Goal: Task Accomplishment & Management: Use online tool/utility

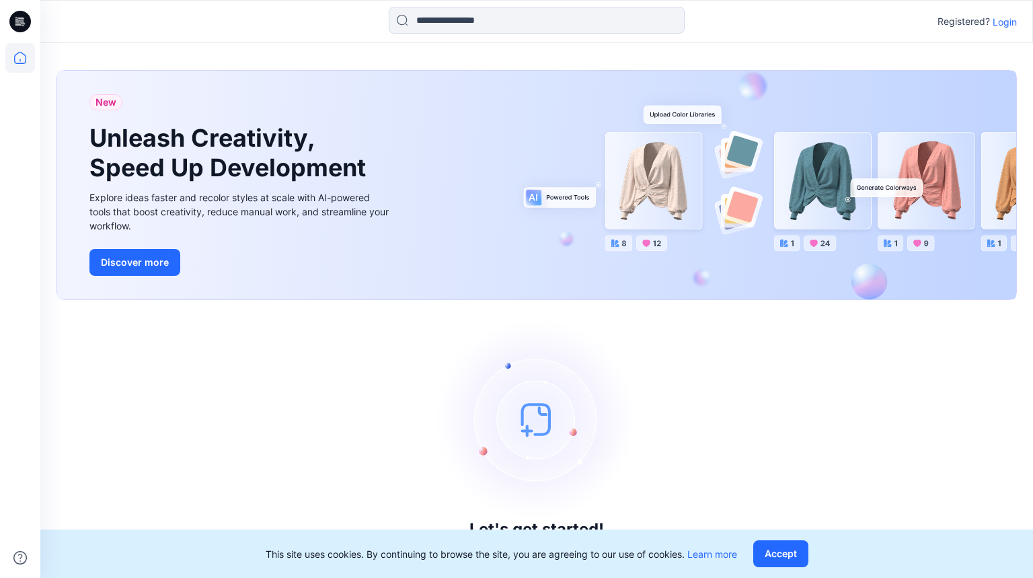
click at [1004, 23] on p "Login" at bounding box center [1005, 22] width 24 height 14
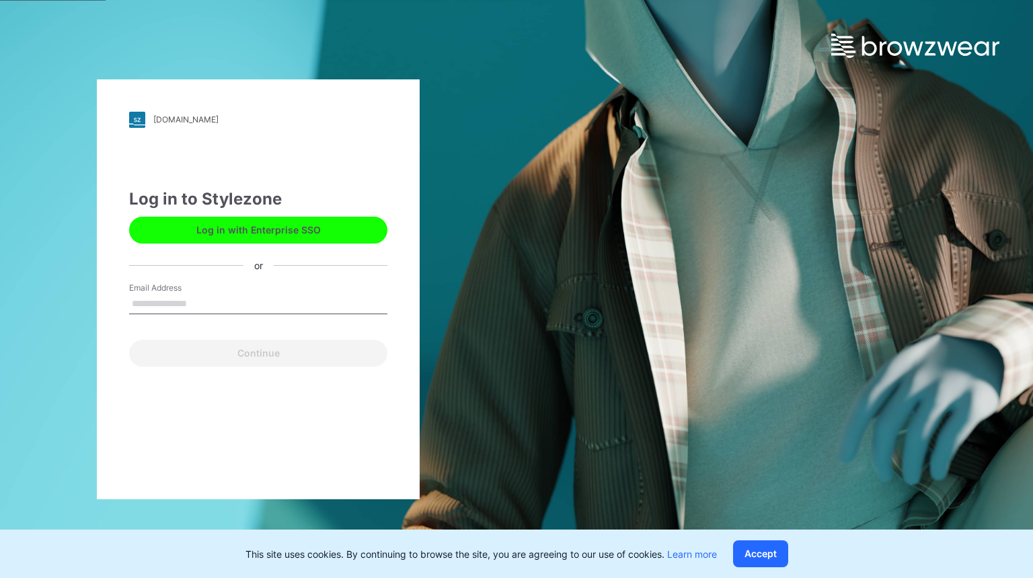
click at [161, 300] on input "Email Address" at bounding box center [258, 304] width 258 height 20
type input "**********"
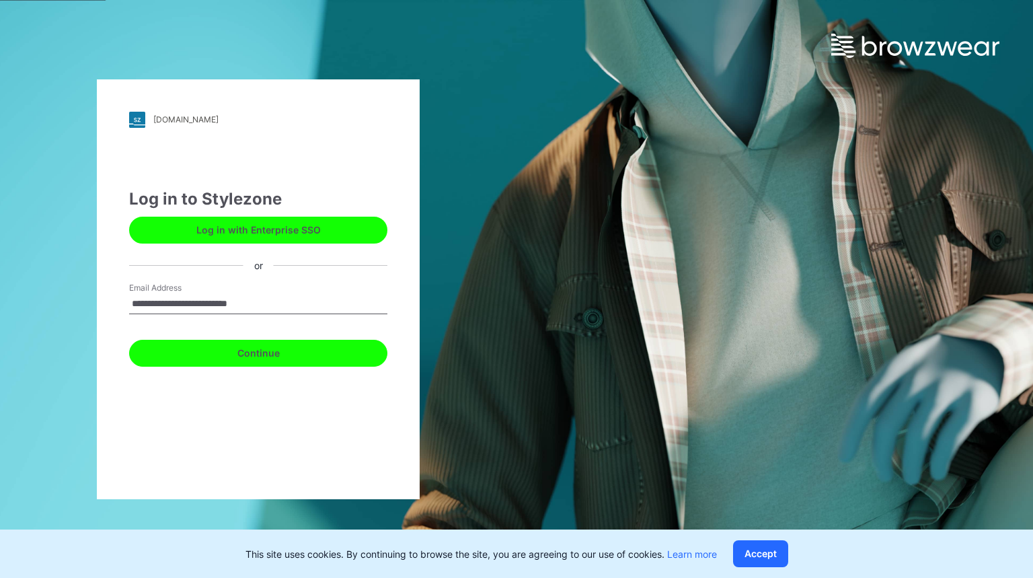
drag, startPoint x: 227, startPoint y: 348, endPoint x: 221, endPoint y: 342, distance: 8.1
click at [226, 346] on button "Continue" at bounding box center [258, 353] width 258 height 27
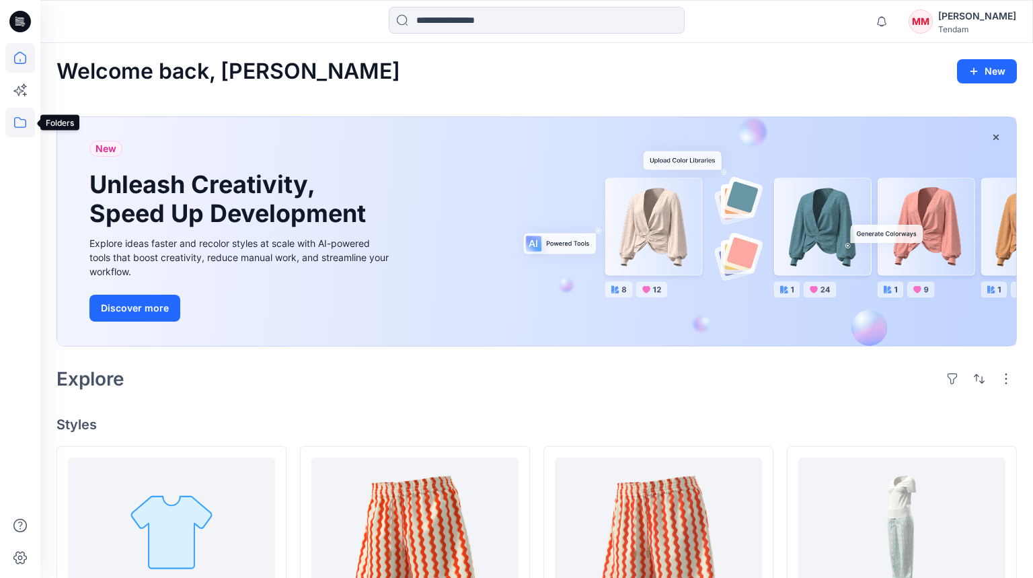
click at [26, 120] on icon at bounding box center [20, 123] width 30 height 30
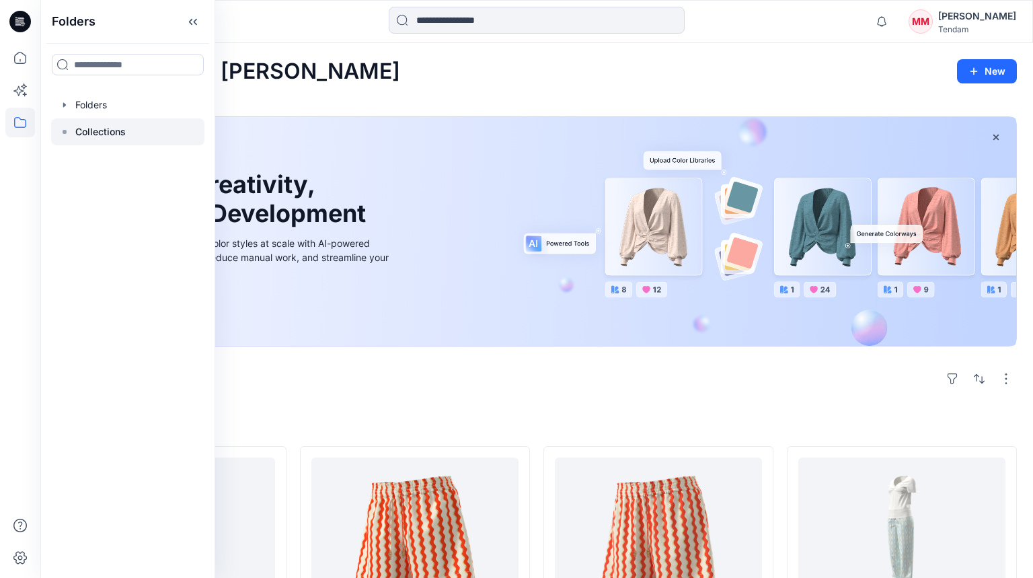
click at [83, 126] on p "Collections" at bounding box center [100, 132] width 50 height 16
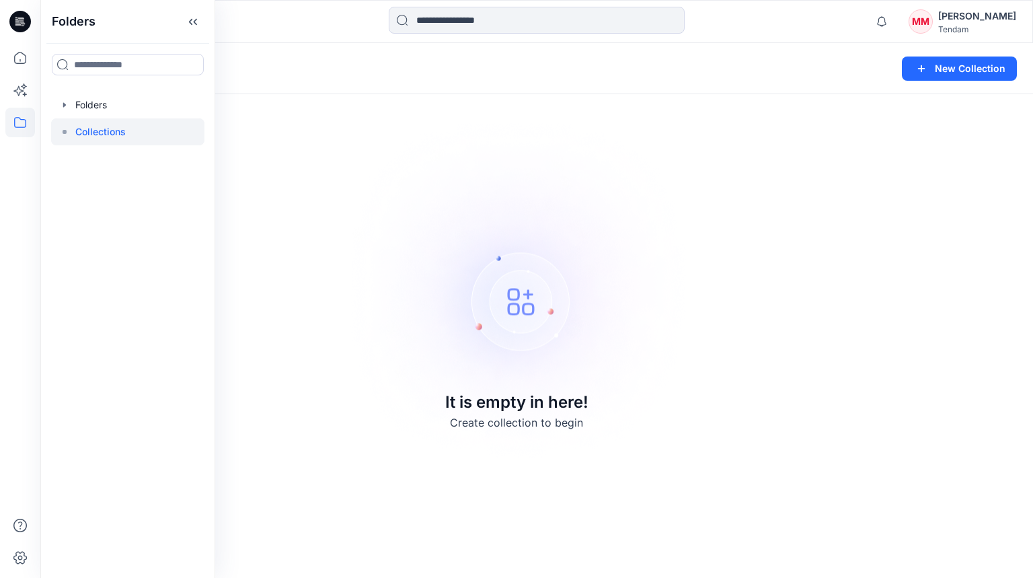
click at [261, 85] on div "Collections New Collection" at bounding box center [536, 68] width 993 height 51
click at [10, 124] on icon at bounding box center [20, 123] width 30 height 30
click at [85, 111] on div at bounding box center [127, 104] width 153 height 27
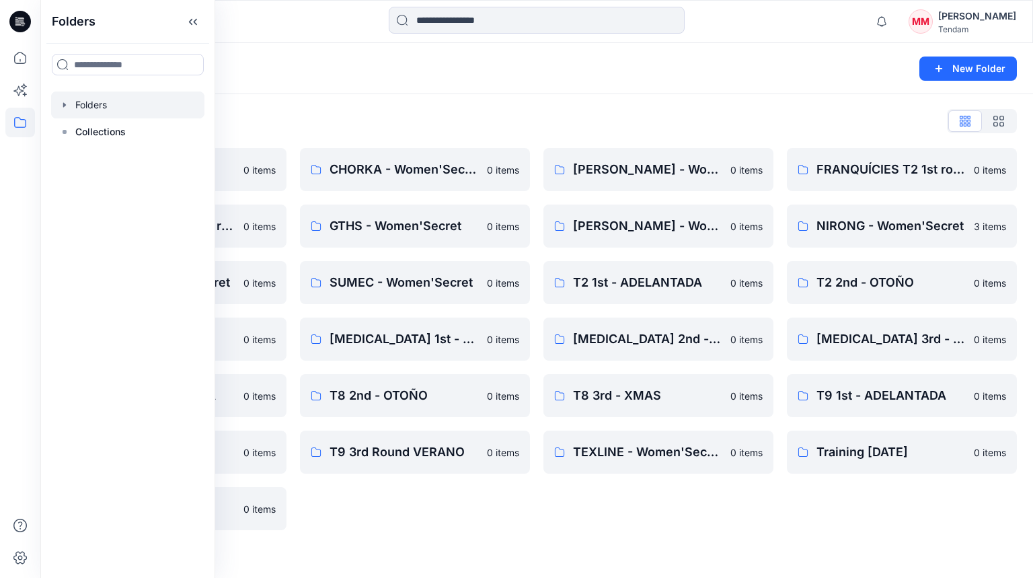
click at [428, 104] on div "Folders List 00_BW Support 0 items FRANQUÍCIES T2 2nd round 0 items PADMA - Wom…" at bounding box center [536, 320] width 993 height 452
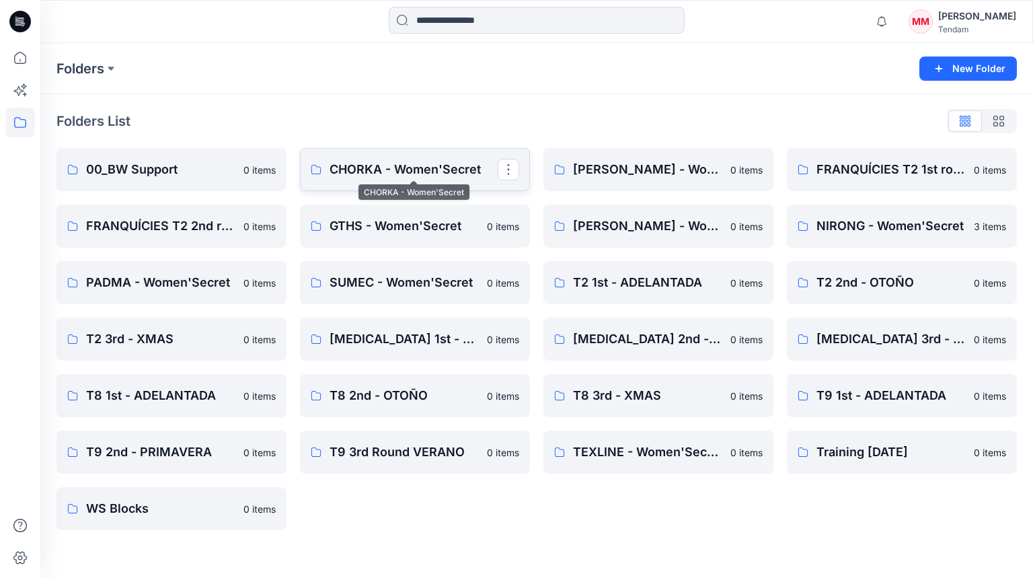
click at [407, 165] on p "CHORKA - Women'Secret" at bounding box center [414, 169] width 168 height 19
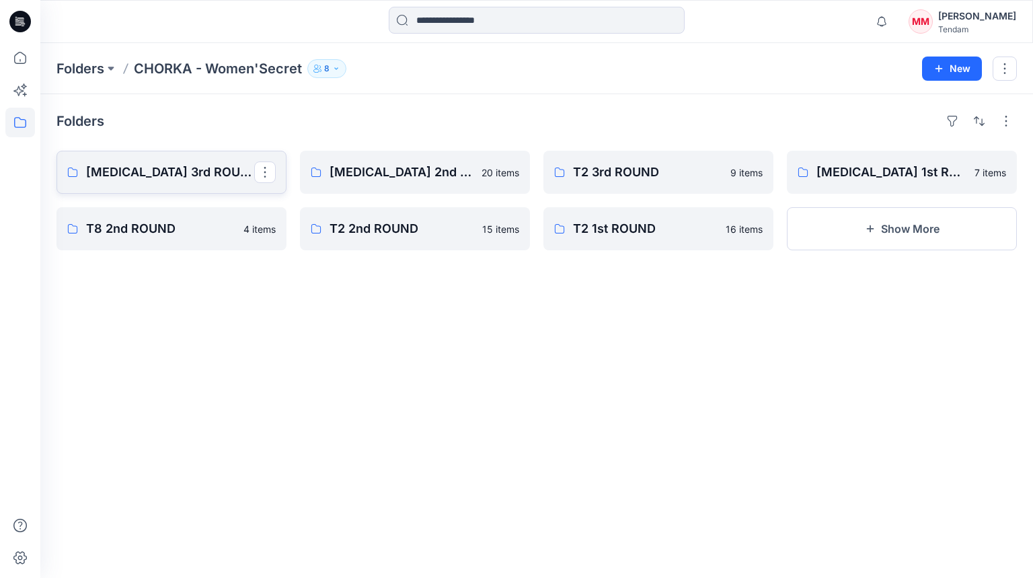
click at [186, 181] on p "[MEDICAL_DATA] 3rd ROUND" at bounding box center [170, 172] width 168 height 19
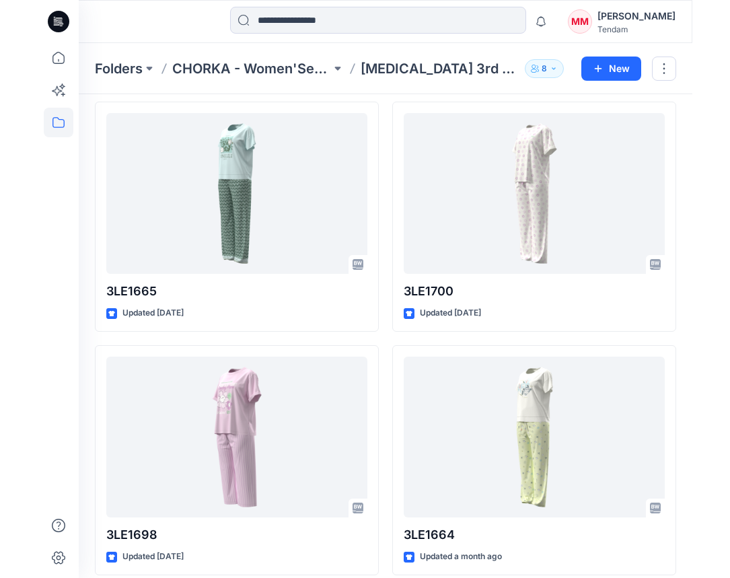
scroll to position [727, 0]
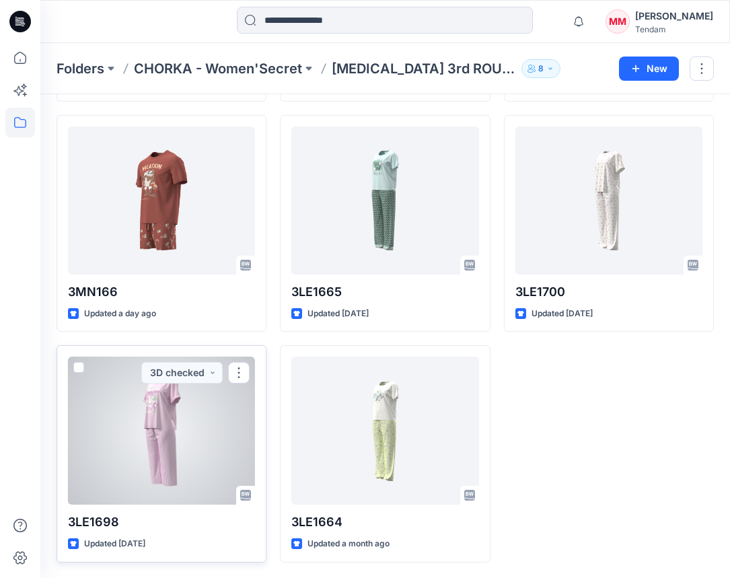
click at [169, 422] on div at bounding box center [161, 431] width 187 height 148
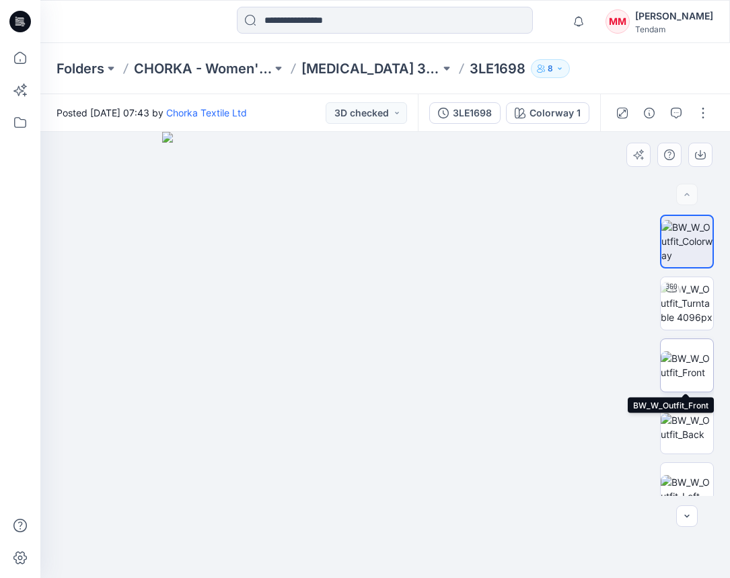
click at [691, 371] on img at bounding box center [687, 365] width 52 height 28
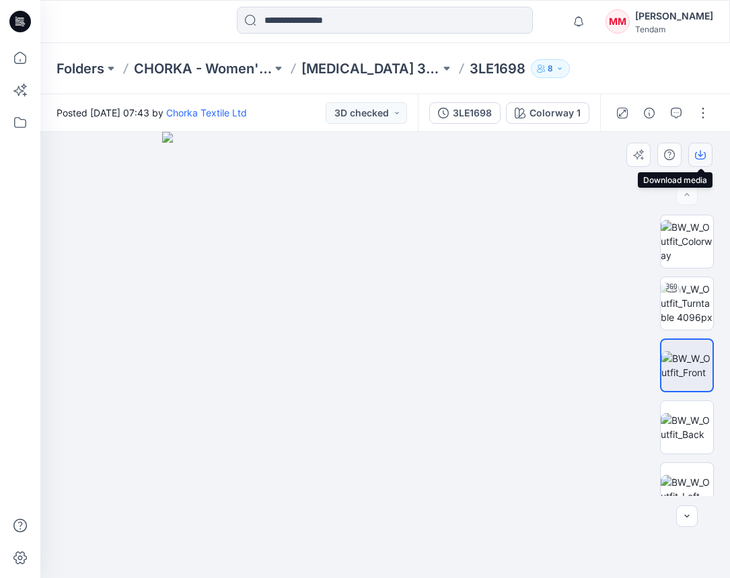
click at [704, 155] on icon "button" at bounding box center [700, 154] width 11 height 11
click at [691, 421] on img at bounding box center [687, 427] width 52 height 28
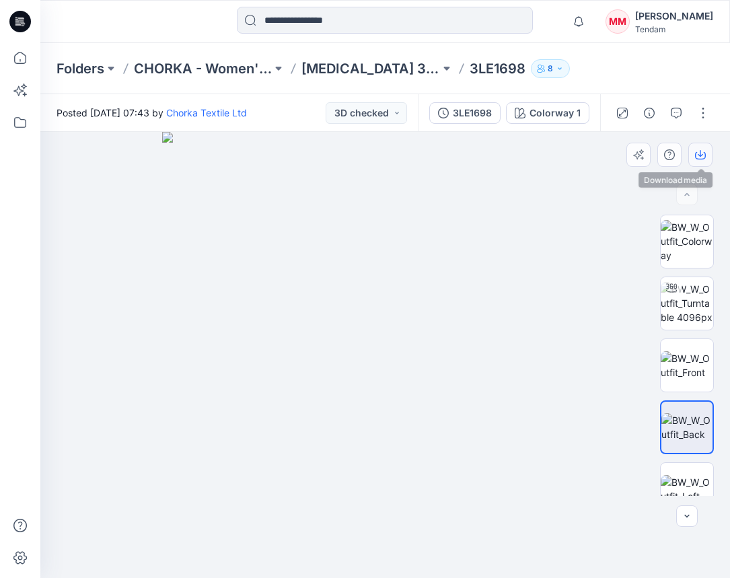
click at [699, 146] on button "button" at bounding box center [700, 155] width 24 height 24
click at [700, 113] on button "button" at bounding box center [703, 113] width 22 height 22
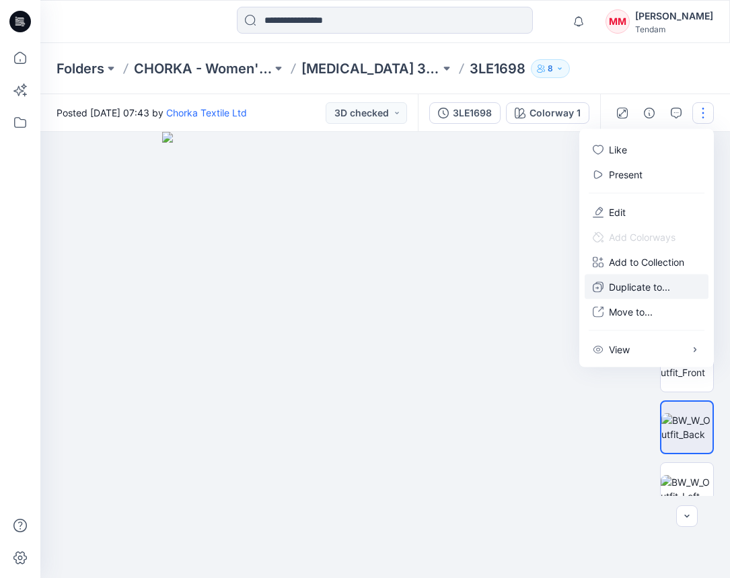
click at [661, 281] on p "Duplicate to..." at bounding box center [639, 287] width 61 height 14
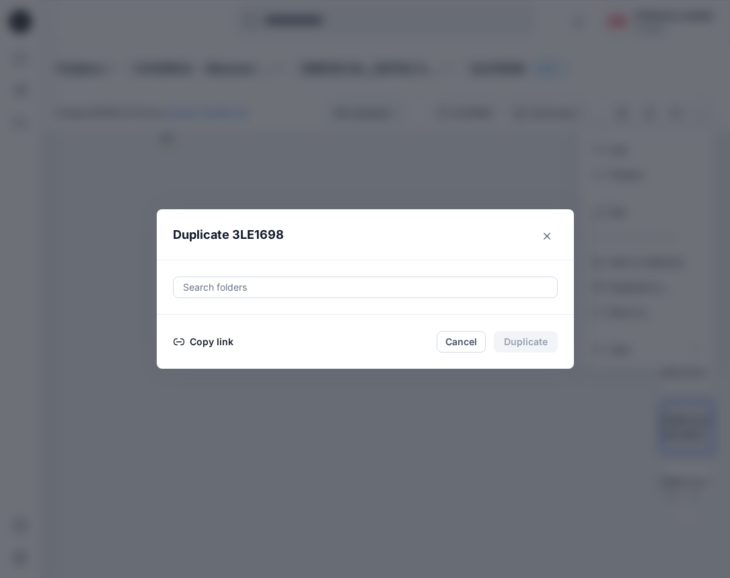
click at [411, 286] on div at bounding box center [365, 287] width 367 height 16
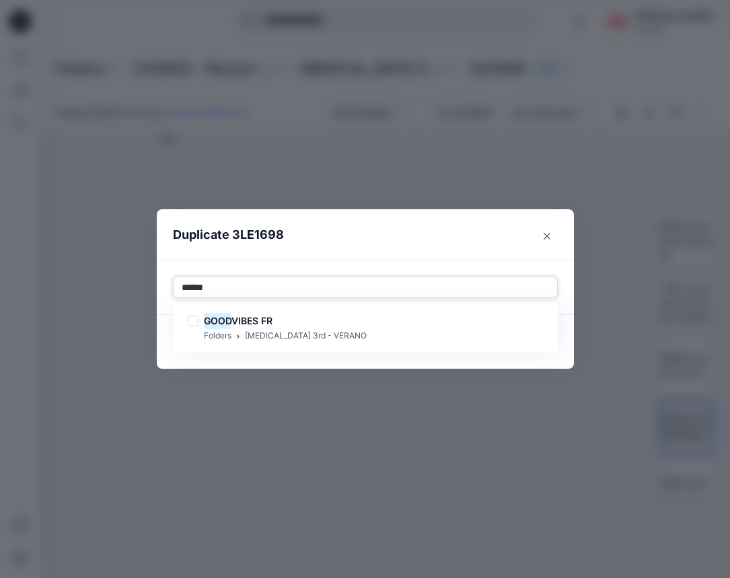
type input "*******"
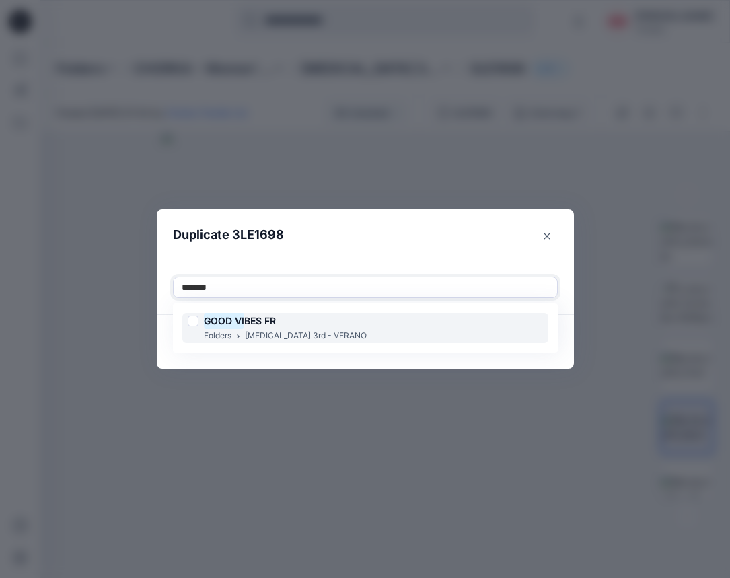
drag, startPoint x: 401, startPoint y: 311, endPoint x: 396, endPoint y: 324, distance: 13.3
click at [400, 315] on div "GOOD VI BES FR Folders [MEDICAL_DATA] 3rd - VERANO" at bounding box center [365, 328] width 379 height 44
click at [396, 324] on div "GOOD VI BES FR Folders [MEDICAL_DATA] 3rd - VERANO" at bounding box center [365, 328] width 366 height 30
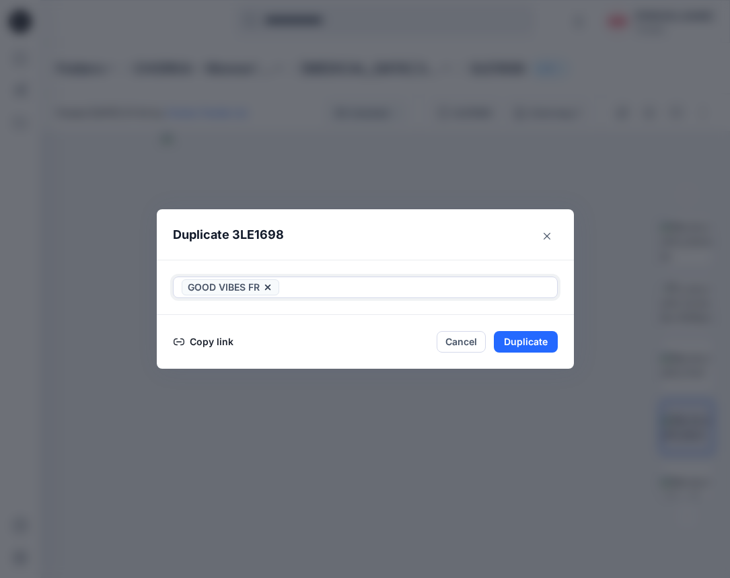
click at [353, 283] on div at bounding box center [415, 287] width 267 height 16
click at [526, 334] on button "Duplicate" at bounding box center [526, 342] width 64 height 22
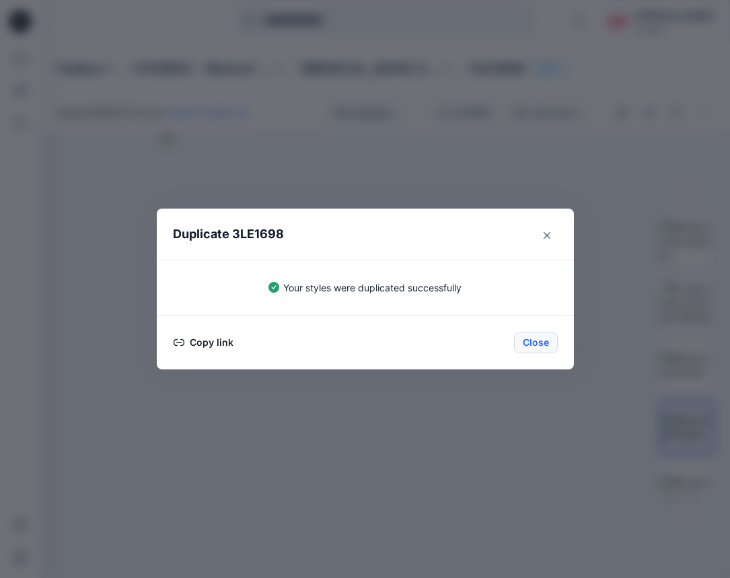
click at [533, 336] on button "Close" at bounding box center [536, 343] width 44 height 22
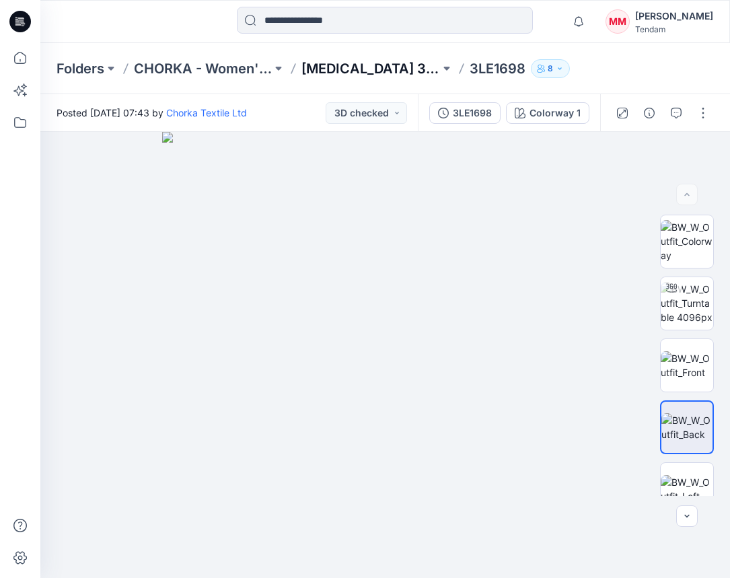
click at [357, 71] on p "[MEDICAL_DATA] 3rd ROUND" at bounding box center [370, 68] width 138 height 19
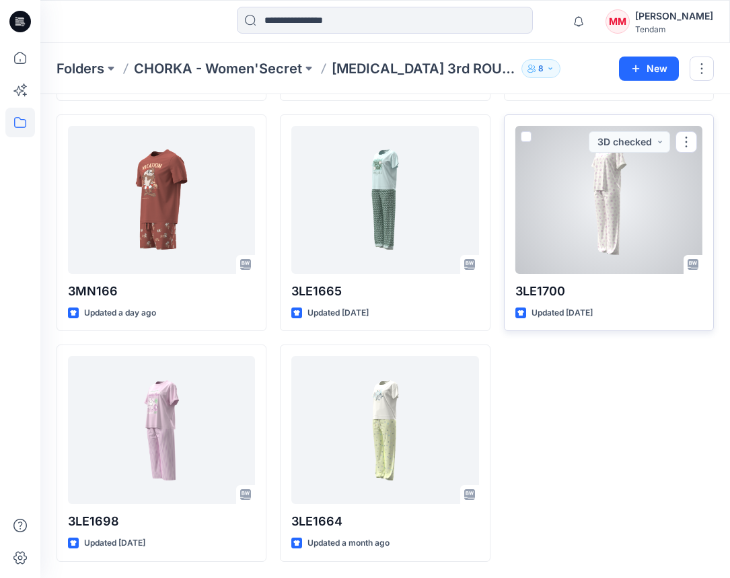
scroll to position [719, 0]
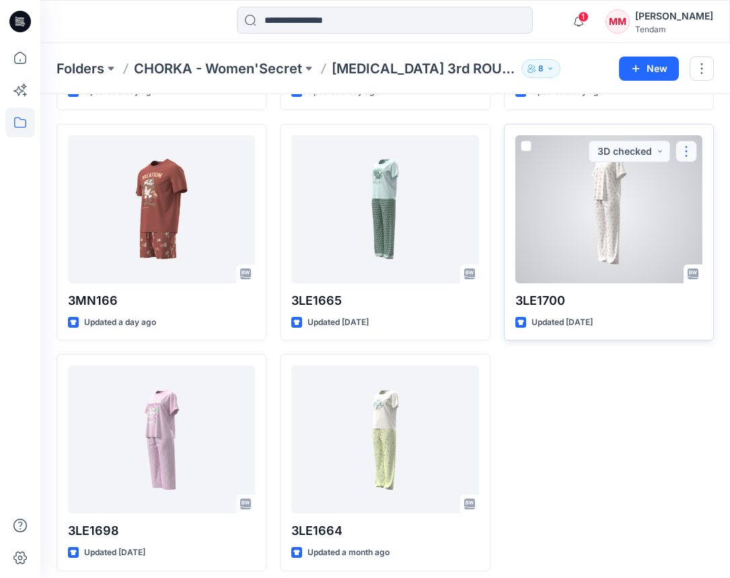
click at [688, 142] on button "button" at bounding box center [686, 152] width 22 height 22
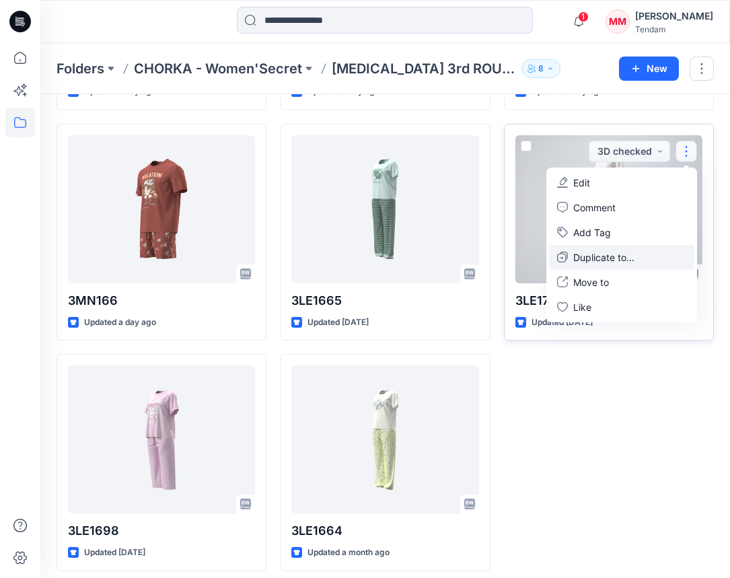
click at [622, 258] on p "Duplicate to..." at bounding box center [603, 257] width 61 height 14
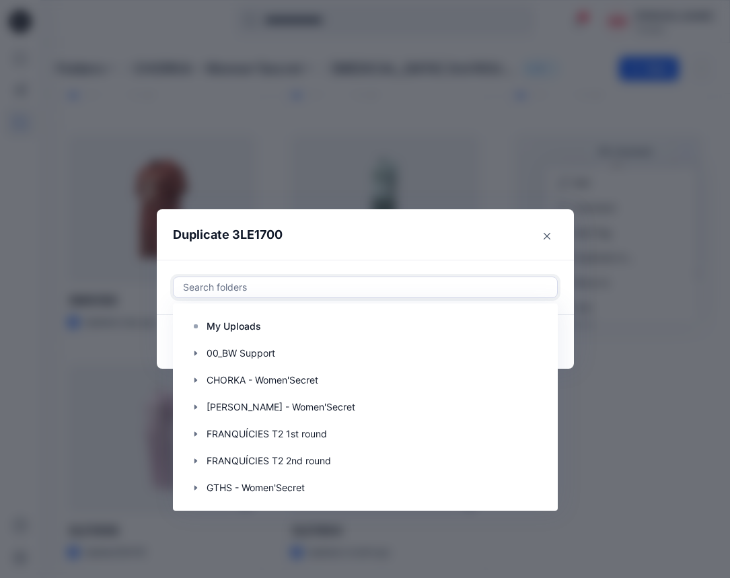
click at [385, 284] on div at bounding box center [365, 287] width 367 height 16
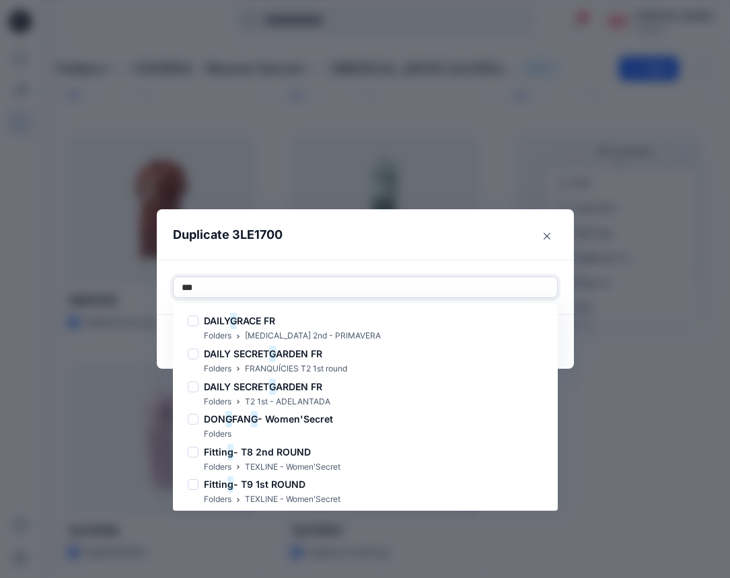
type input "****"
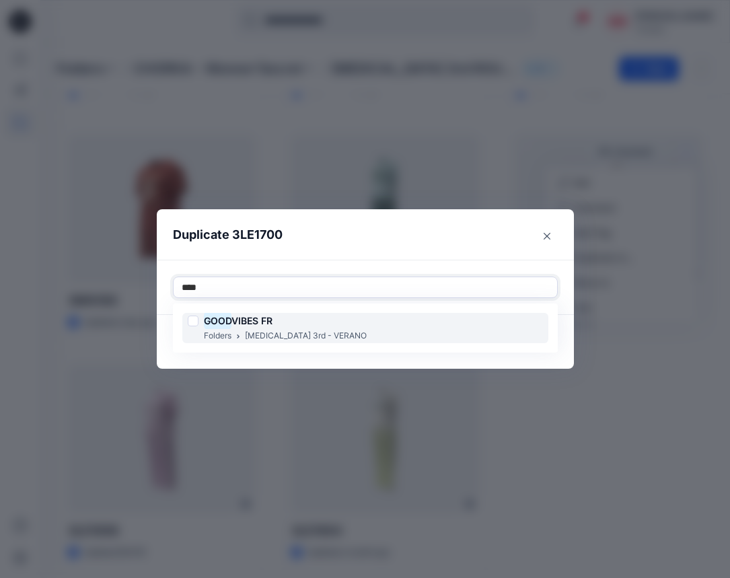
click at [345, 315] on div "GOOD VIBES FR Folders [MEDICAL_DATA] 3rd - VERANO" at bounding box center [365, 328] width 366 height 30
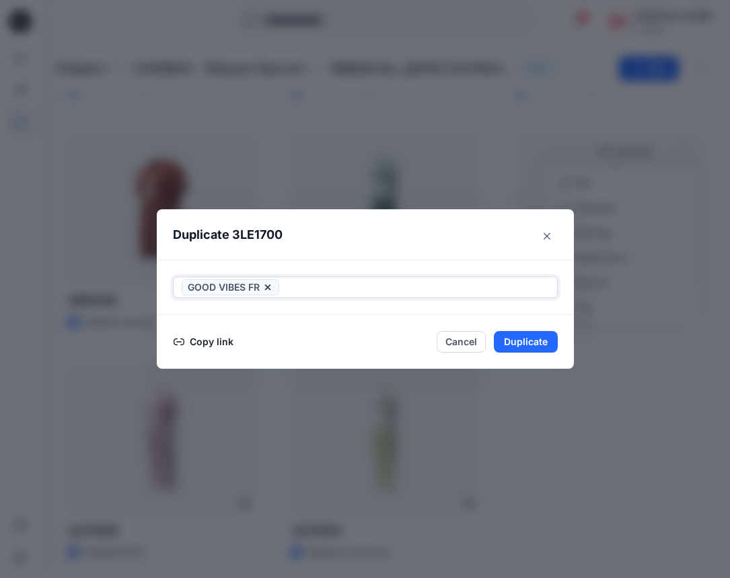
click at [379, 289] on div at bounding box center [415, 287] width 267 height 16
click at [524, 344] on button "Duplicate" at bounding box center [526, 342] width 64 height 22
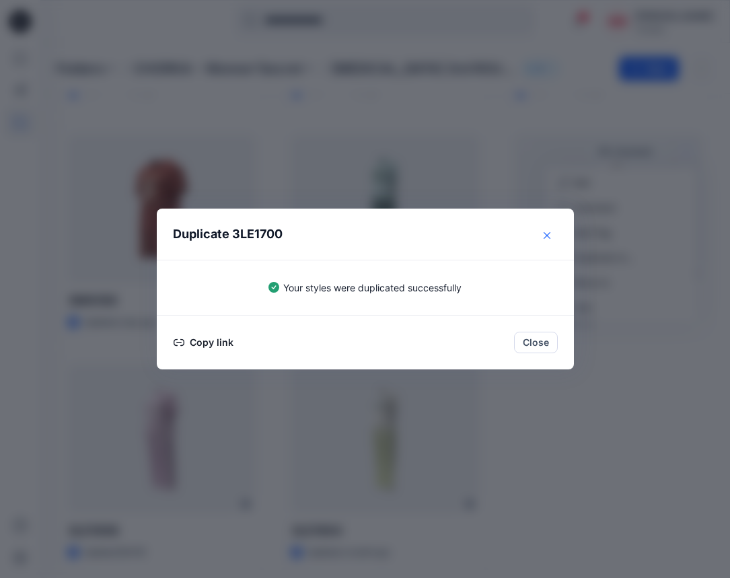
click at [550, 238] on button "Close" at bounding box center [547, 236] width 22 height 22
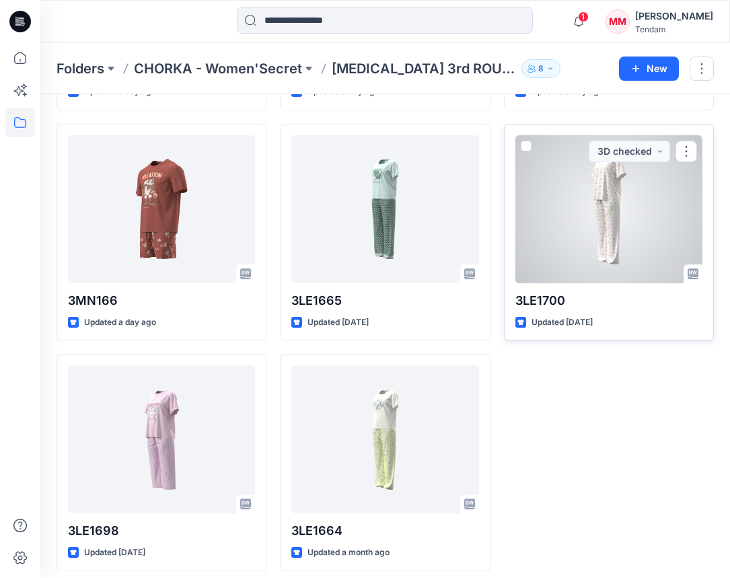
click at [570, 244] on div at bounding box center [608, 209] width 187 height 148
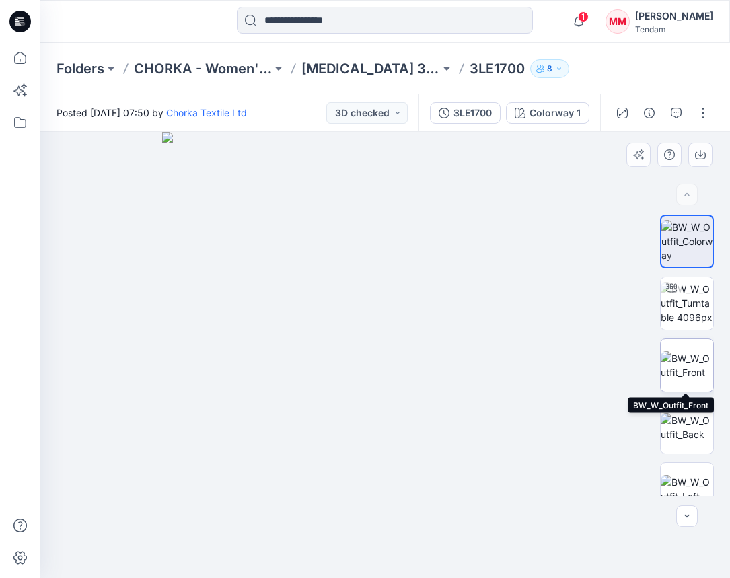
click at [688, 355] on img at bounding box center [687, 365] width 52 height 28
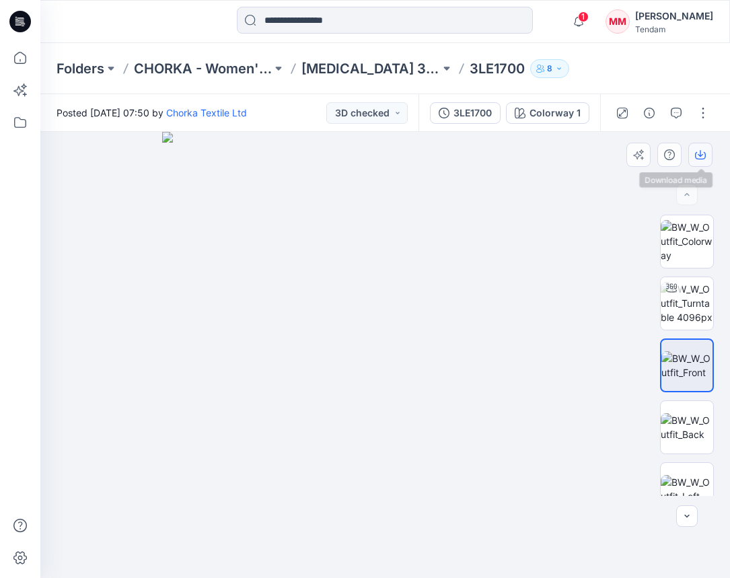
click at [701, 151] on icon "button" at bounding box center [700, 154] width 11 height 11
click at [686, 427] on img at bounding box center [687, 427] width 52 height 28
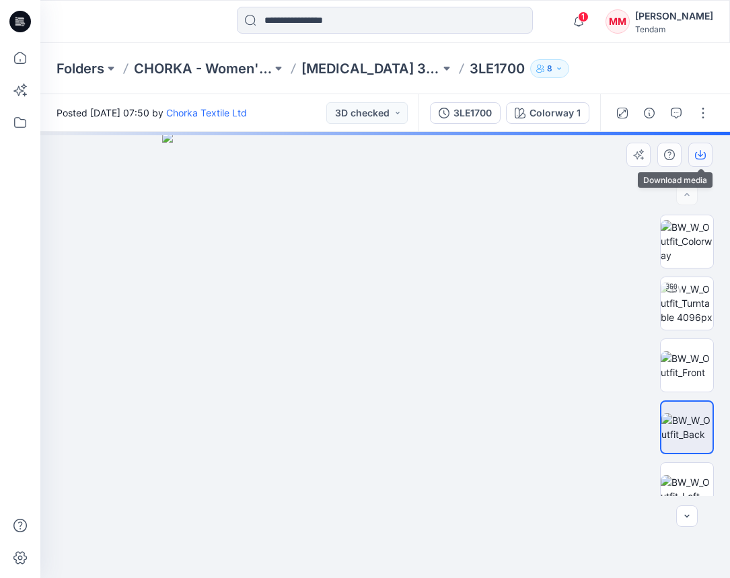
click at [702, 155] on icon "button" at bounding box center [700, 153] width 5 height 7
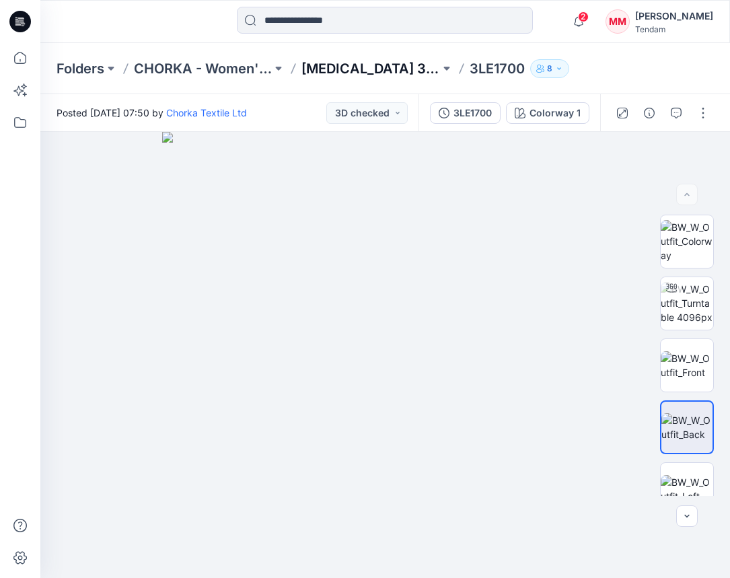
click at [366, 67] on p "[MEDICAL_DATA] 3rd ROUND" at bounding box center [370, 68] width 138 height 19
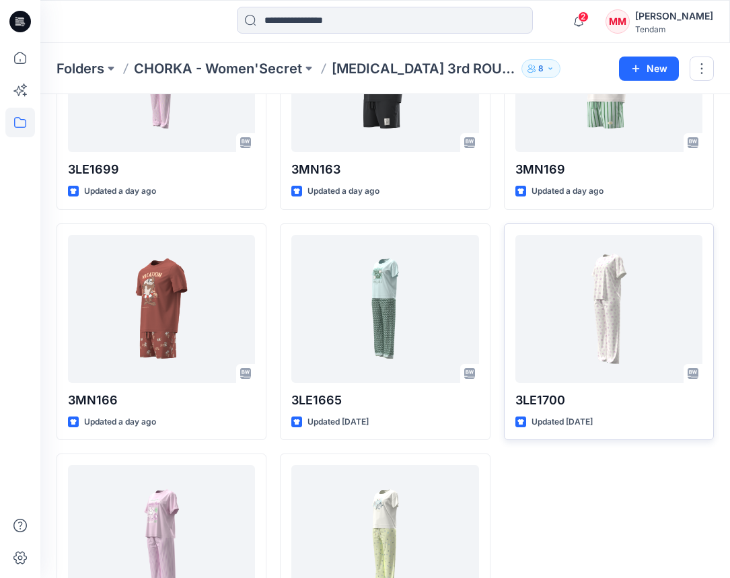
scroll to position [616, 0]
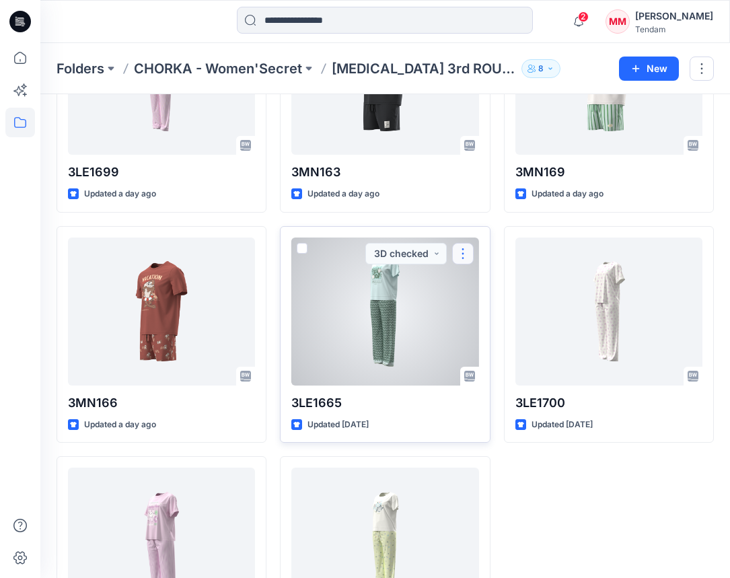
click at [470, 252] on button "button" at bounding box center [463, 254] width 22 height 22
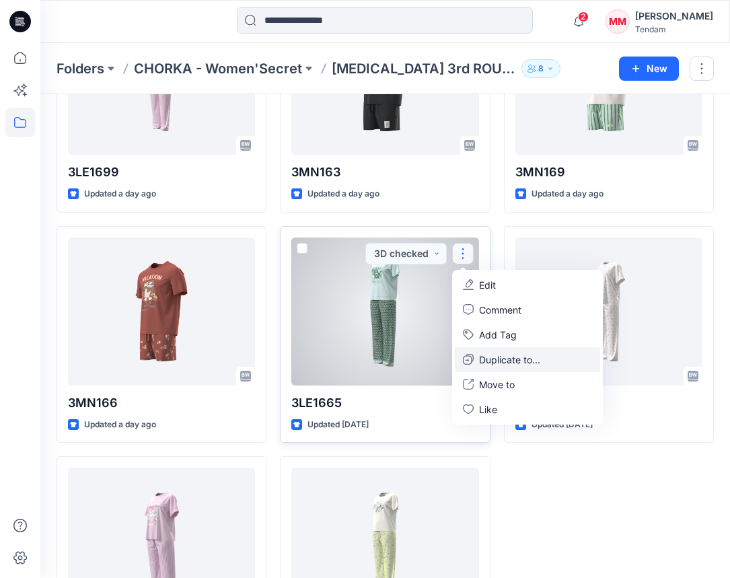
click at [499, 363] on p "Duplicate to..." at bounding box center [509, 360] width 61 height 14
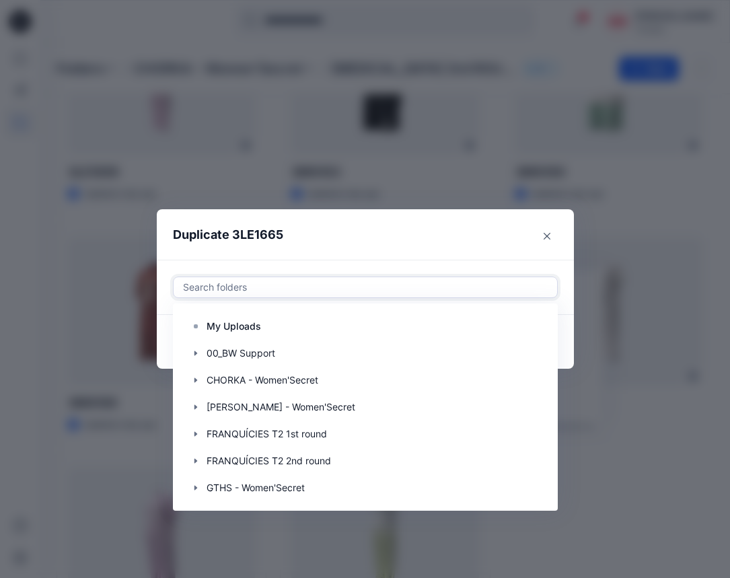
click at [389, 289] on div at bounding box center [365, 287] width 367 height 16
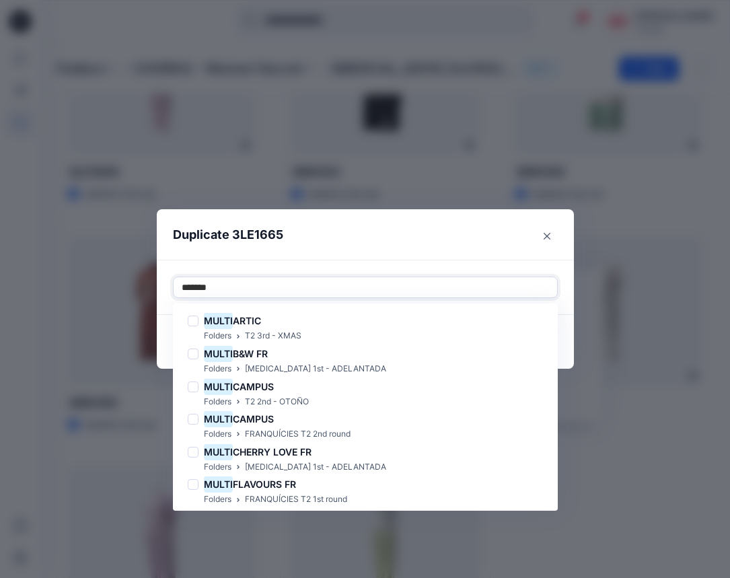
type input "********"
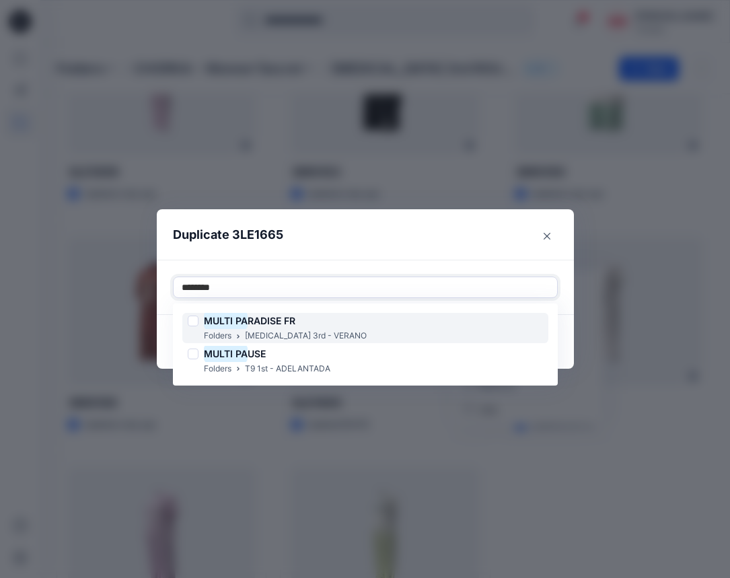
click at [320, 334] on div "MULTI PA RADISE FR Folders [MEDICAL_DATA] 3rd - VERANO" at bounding box center [365, 328] width 366 height 30
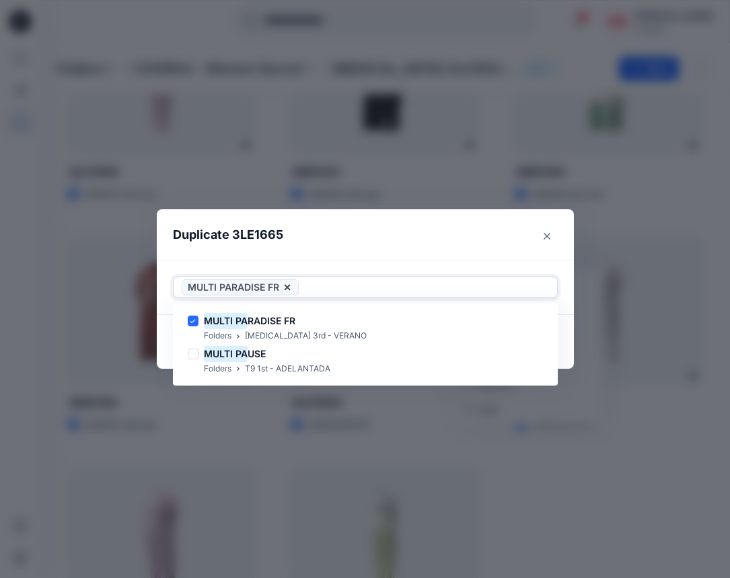
click at [362, 282] on div at bounding box center [425, 287] width 248 height 16
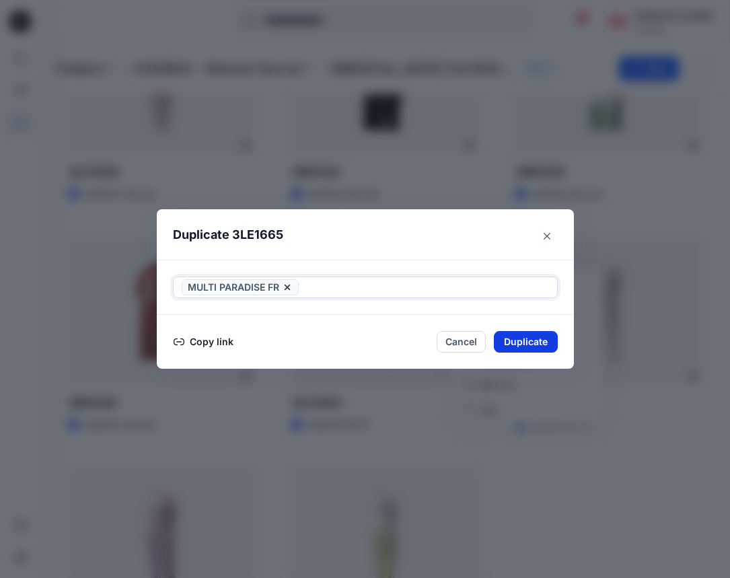
click at [529, 336] on button "Duplicate" at bounding box center [526, 342] width 64 height 22
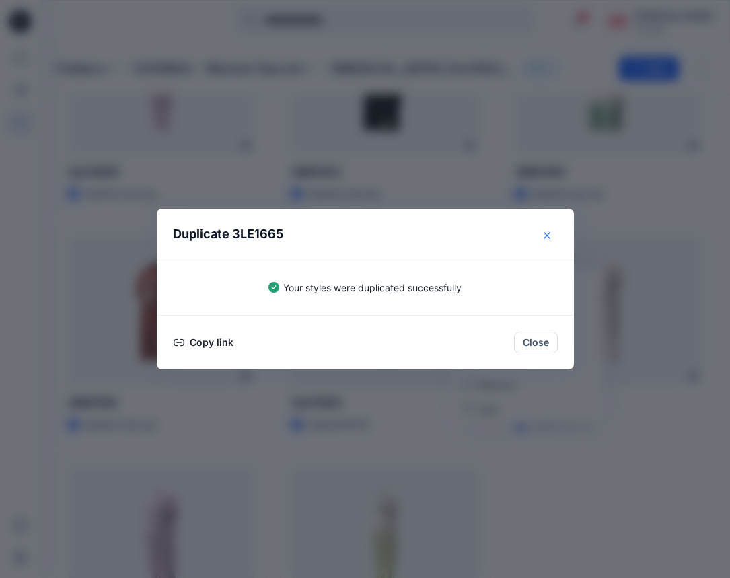
click at [547, 235] on icon "Close" at bounding box center [546, 235] width 7 height 7
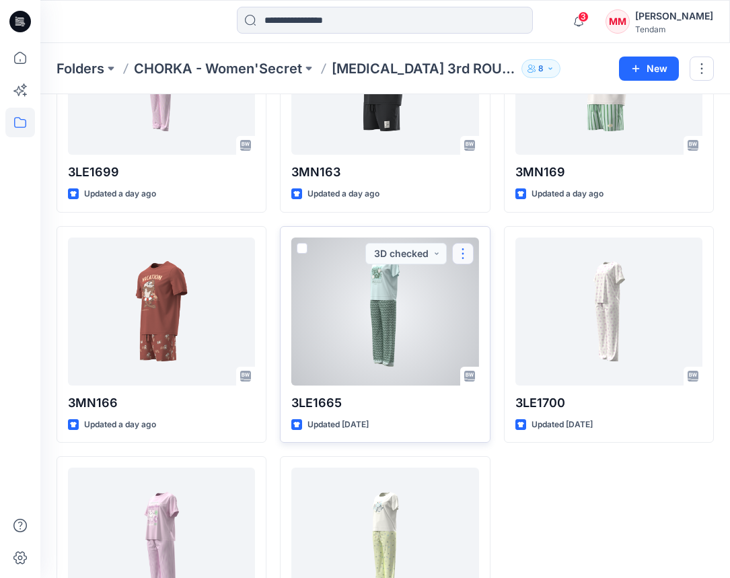
click at [471, 254] on button "button" at bounding box center [463, 254] width 22 height 22
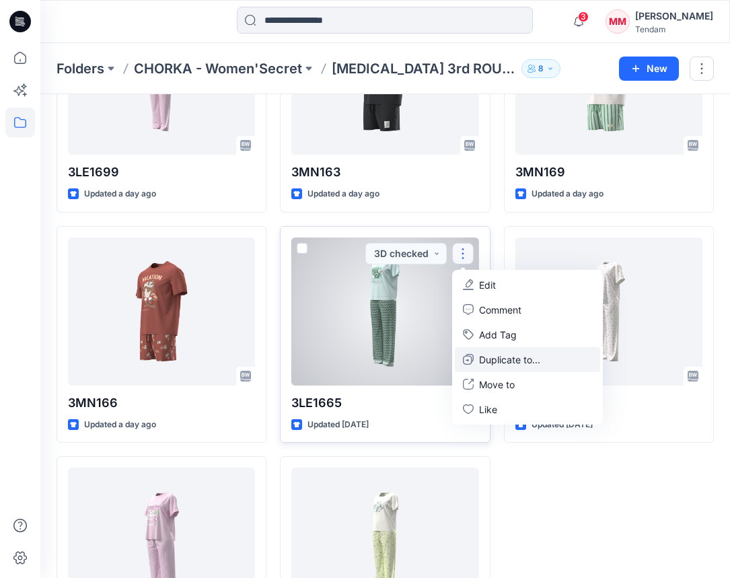
click at [505, 361] on p "Duplicate to..." at bounding box center [509, 360] width 61 height 14
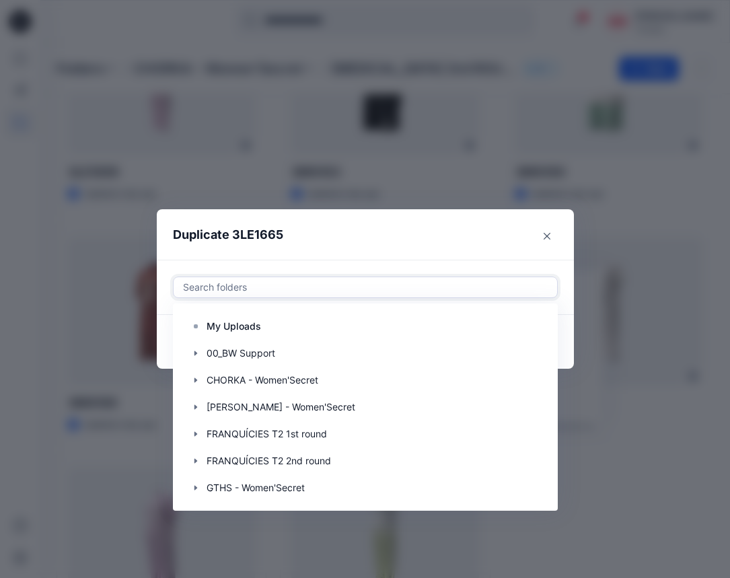
click at [345, 277] on div "Search folders" at bounding box center [365, 287] width 383 height 20
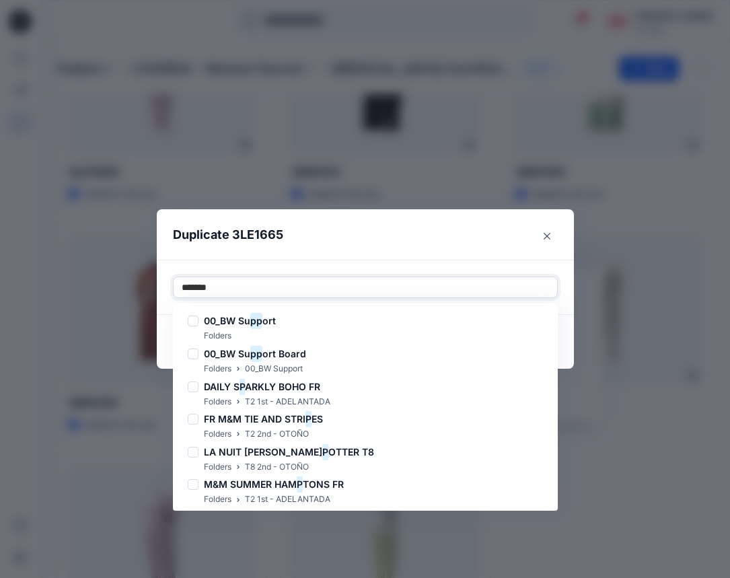
type input "********"
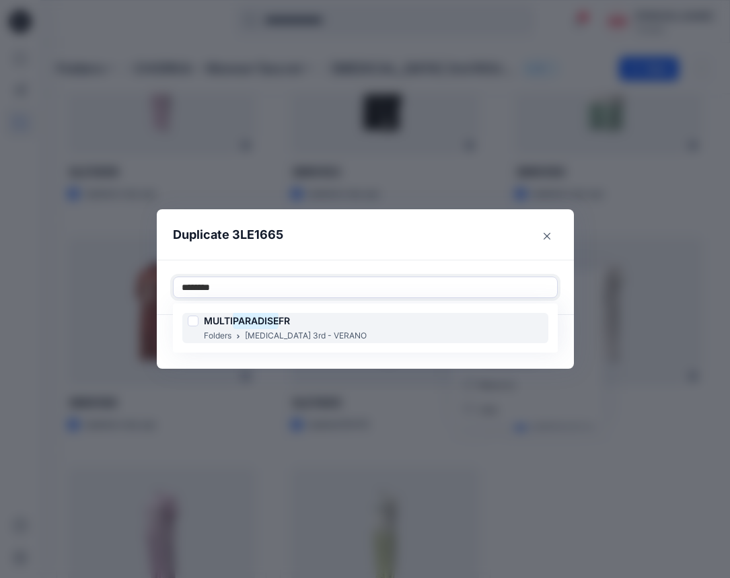
click at [303, 322] on div "MULTI PARADISE FR" at bounding box center [277, 321] width 179 height 16
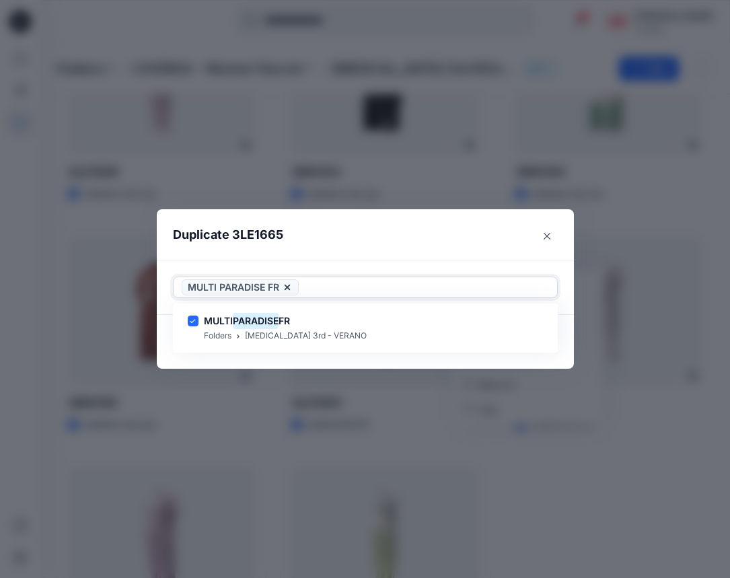
click at [345, 283] on div at bounding box center [425, 287] width 248 height 16
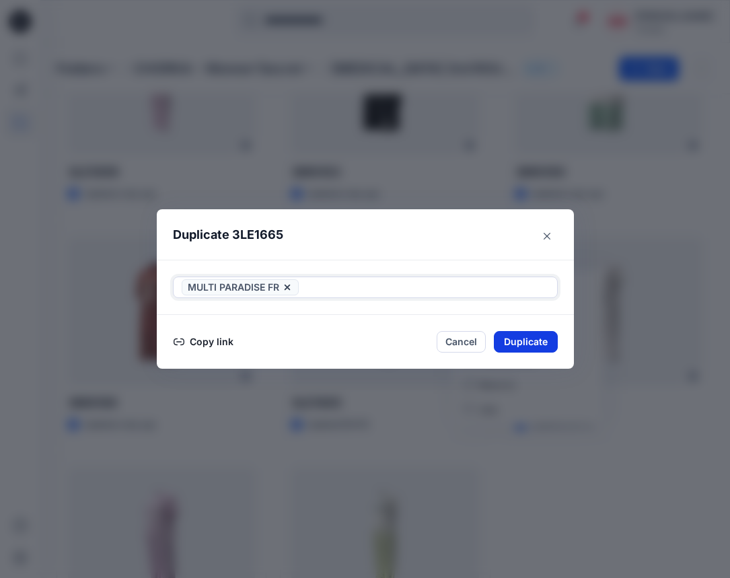
click at [513, 341] on button "Duplicate" at bounding box center [526, 342] width 64 height 22
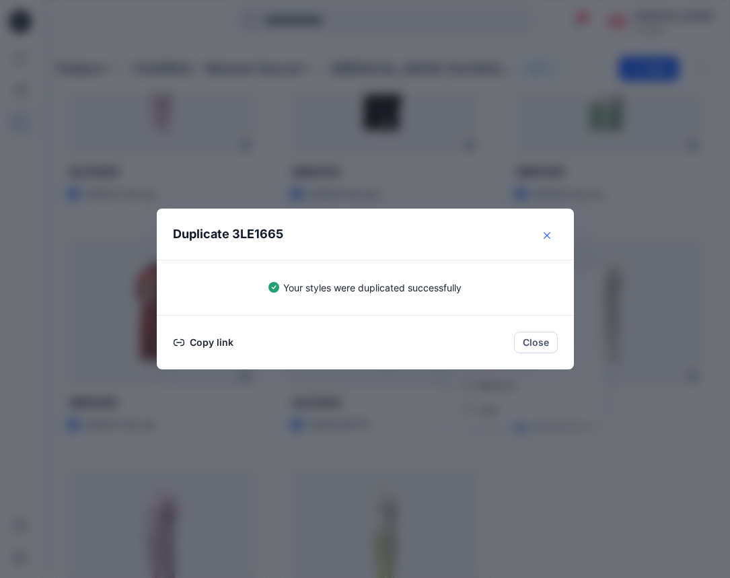
click at [550, 235] on icon "Close" at bounding box center [547, 235] width 7 height 7
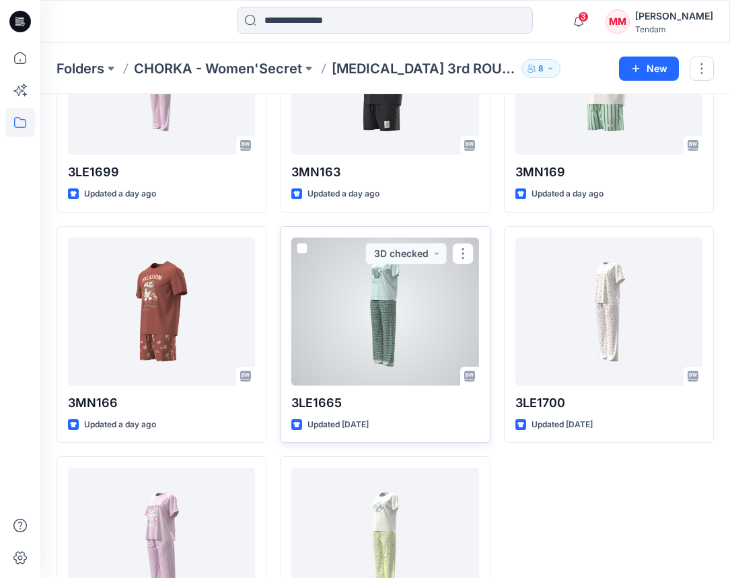
click at [384, 320] on div at bounding box center [384, 311] width 187 height 148
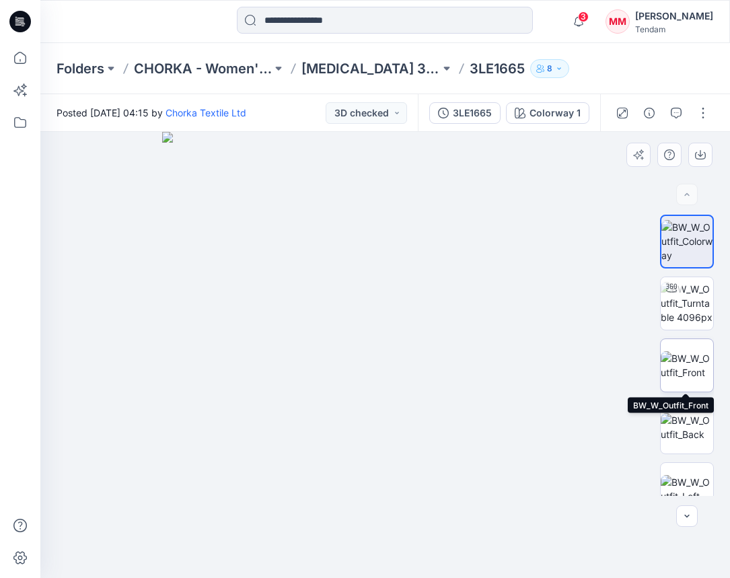
click at [697, 377] on img at bounding box center [687, 365] width 52 height 28
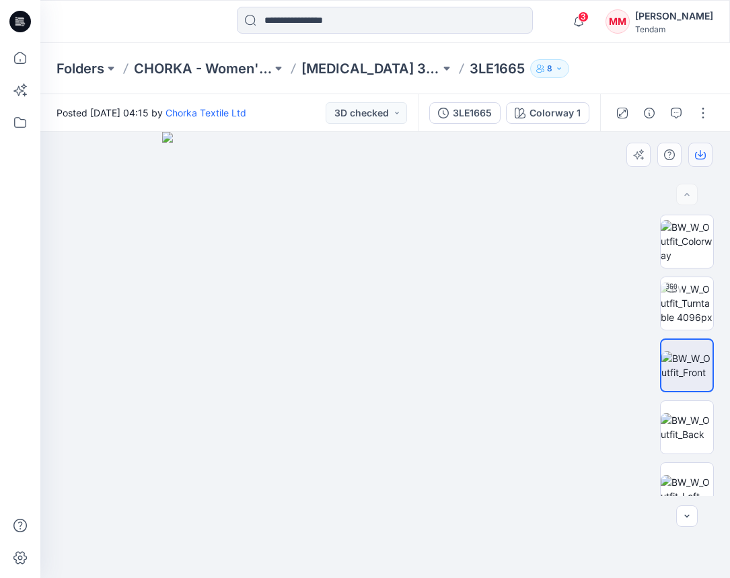
click at [700, 155] on icon "button" at bounding box center [700, 153] width 5 height 7
click at [692, 413] on img at bounding box center [687, 427] width 52 height 28
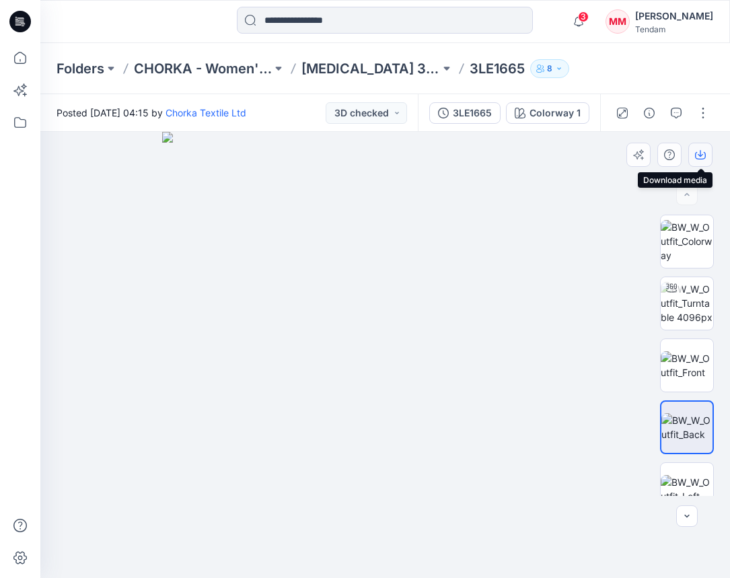
click at [709, 149] on button "button" at bounding box center [700, 155] width 24 height 24
